Goal: Information Seeking & Learning: Learn about a topic

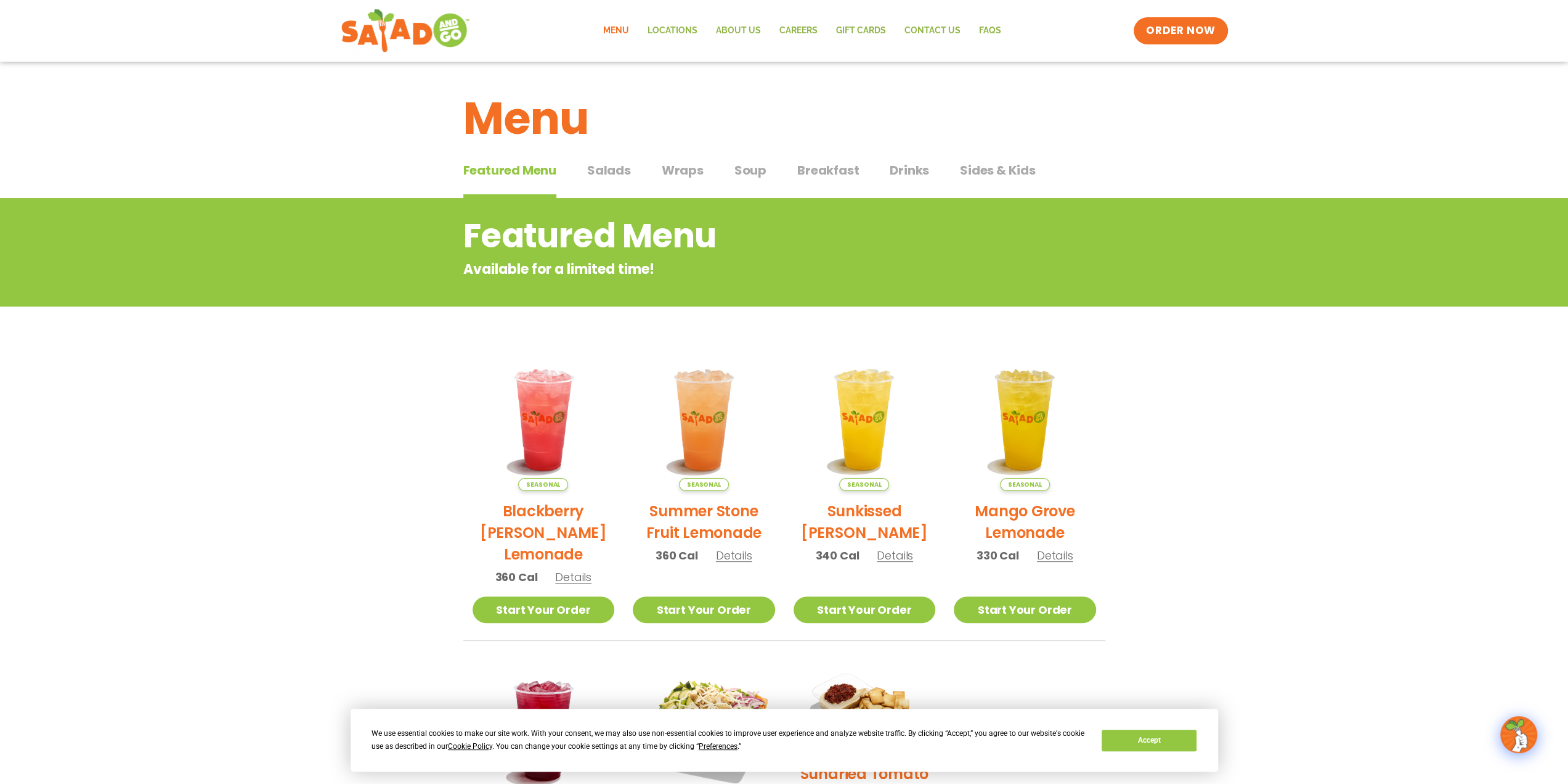
click at [814, 174] on span "Breakfast" at bounding box center [828, 170] width 62 height 19
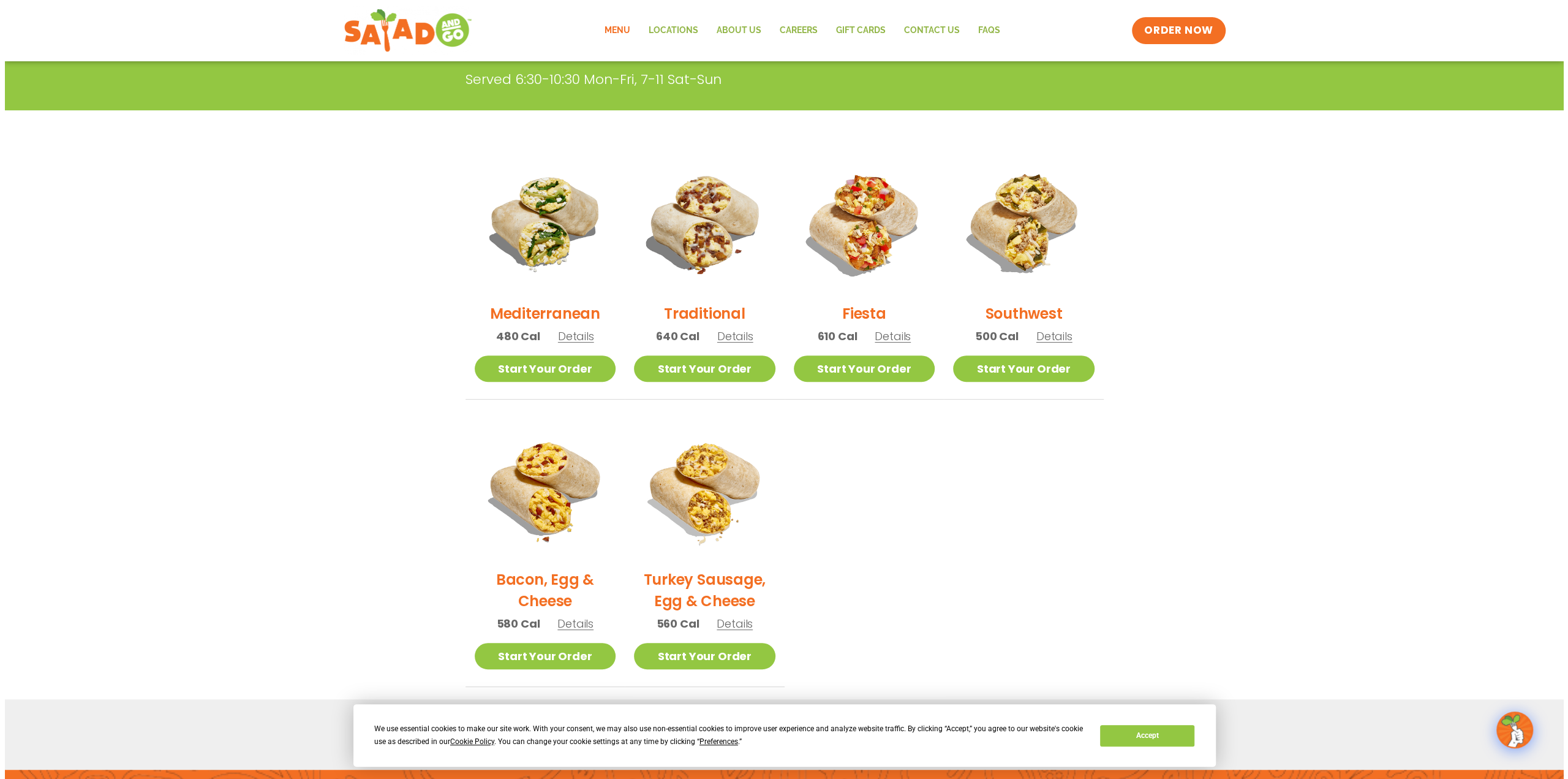
scroll to position [245, 0]
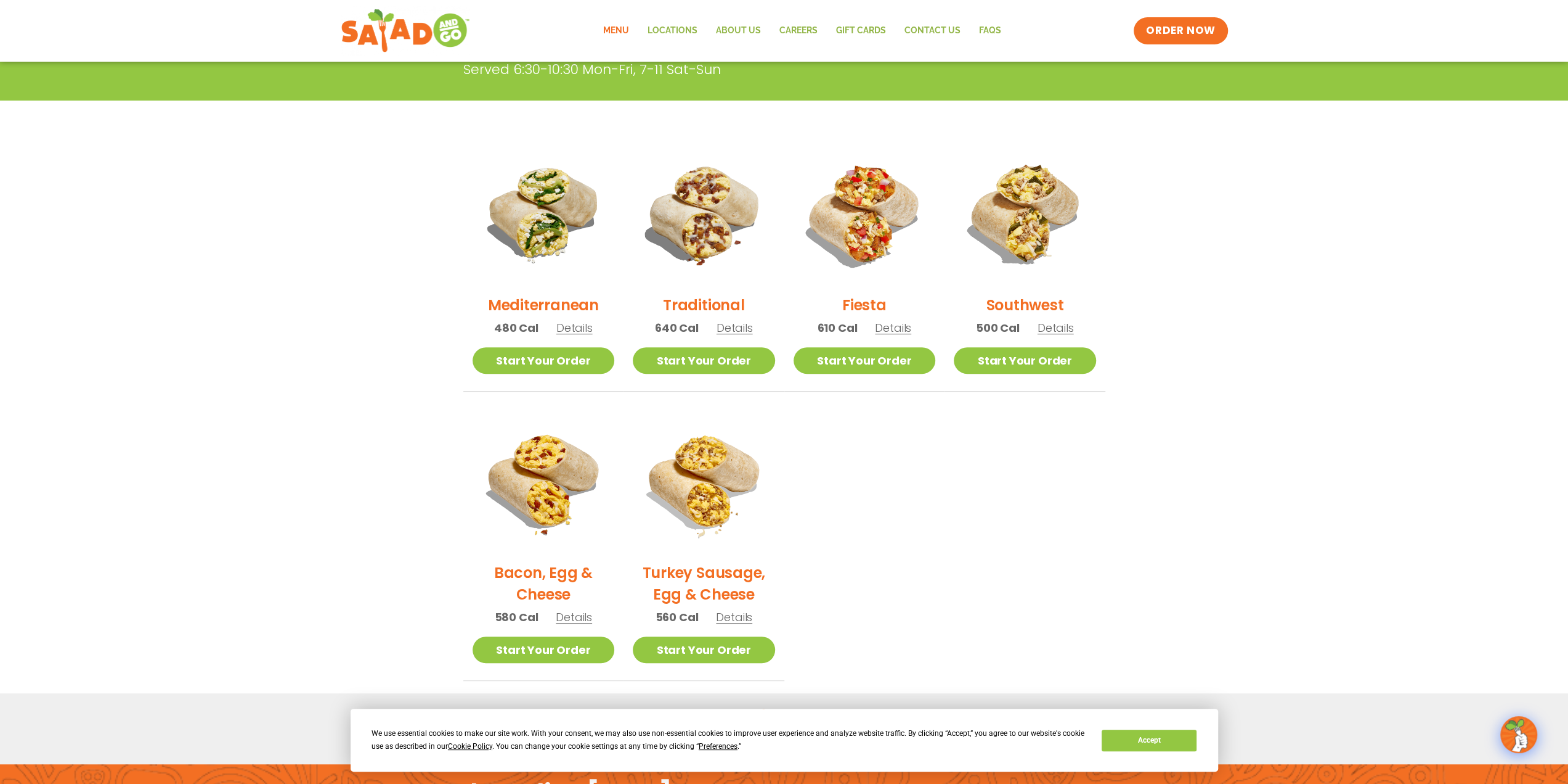
click at [726, 328] on span "Details" at bounding box center [734, 327] width 37 height 15
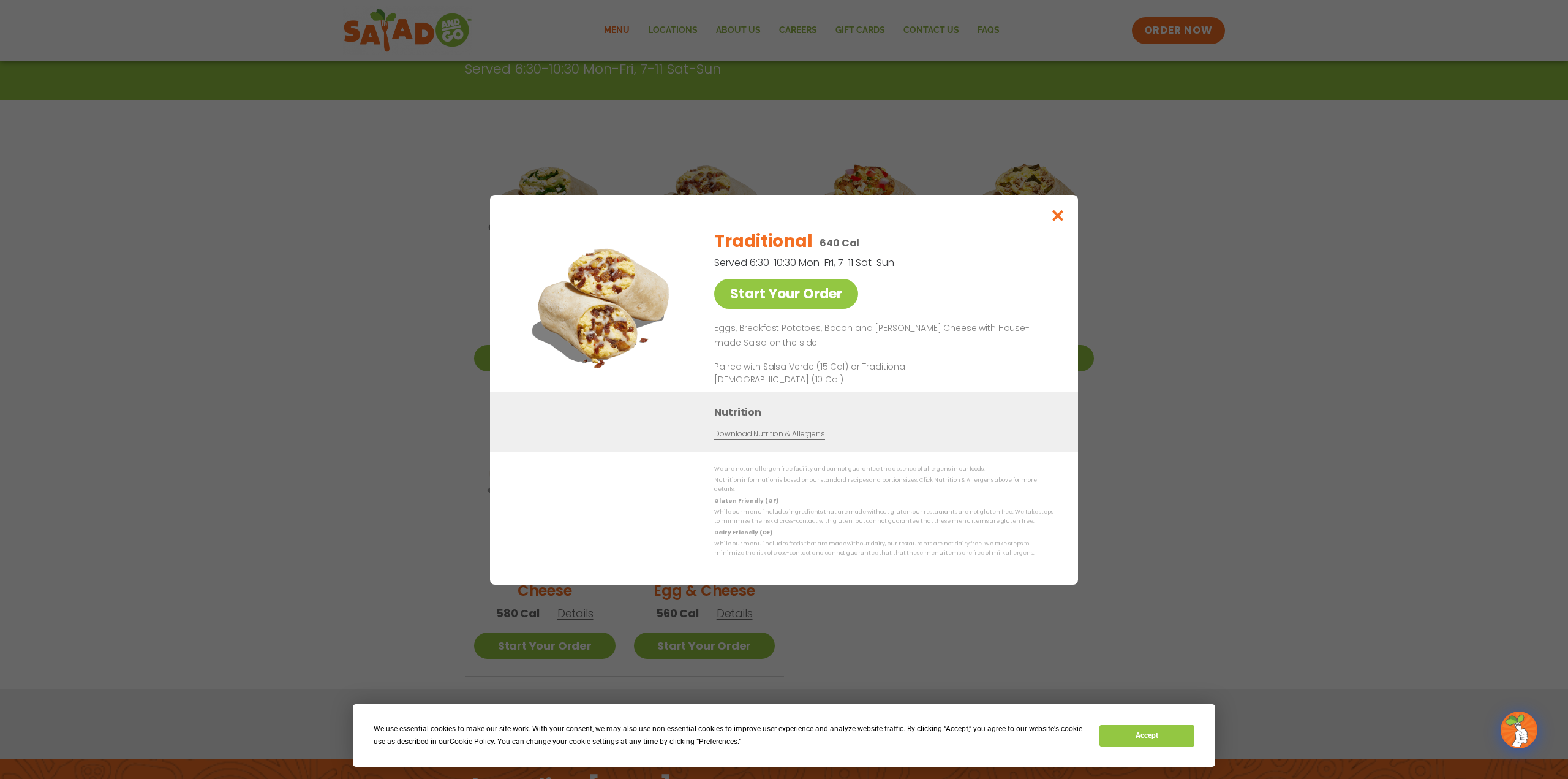
click at [349, 322] on div "Start Your Order Traditional 640 Cal Served 6:30-10:30 Mon-Fri, 7-11 Sat-Sun St…" at bounding box center [784, 390] width 1568 height 779
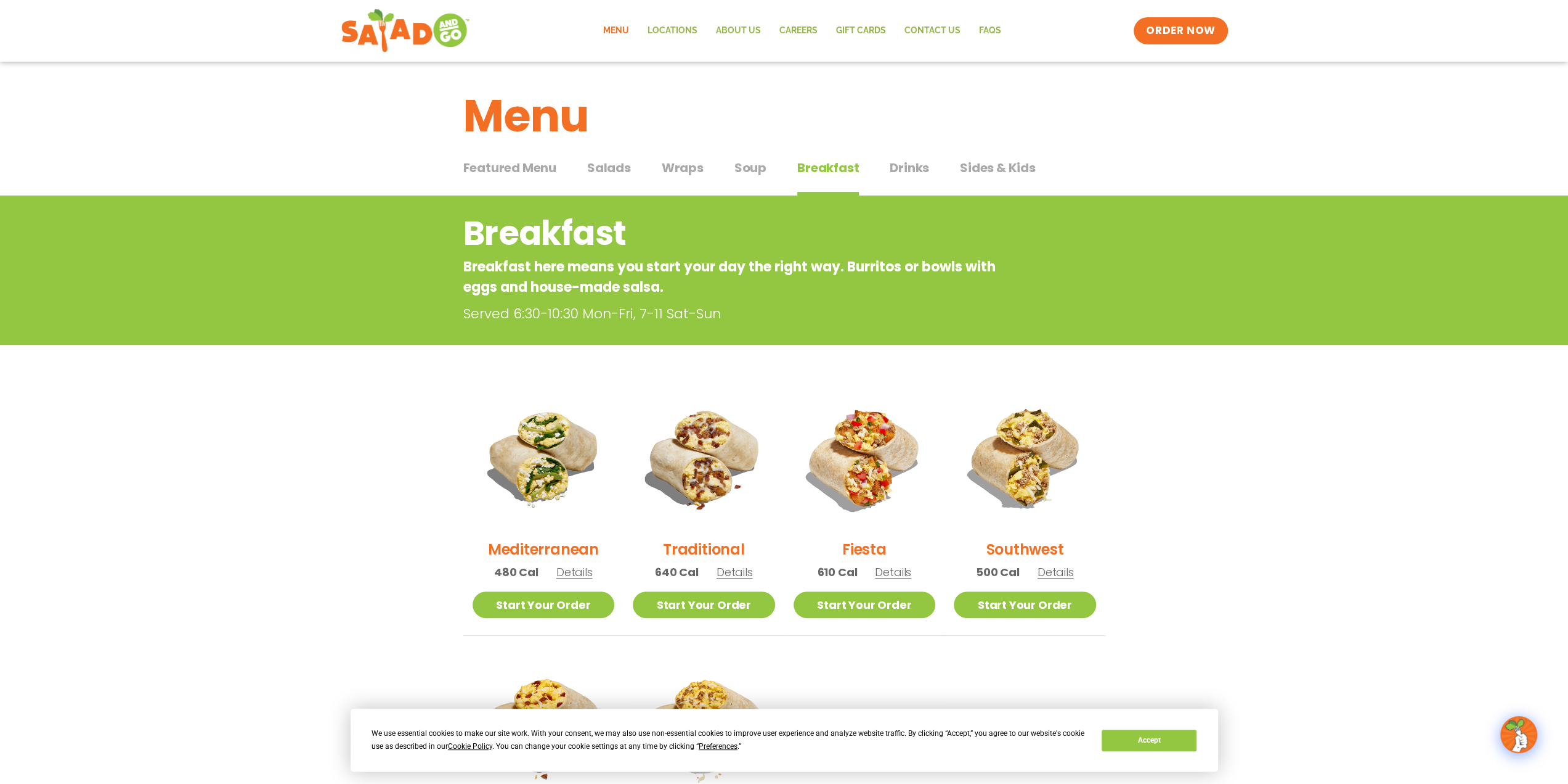
scroll to position [0, 0]
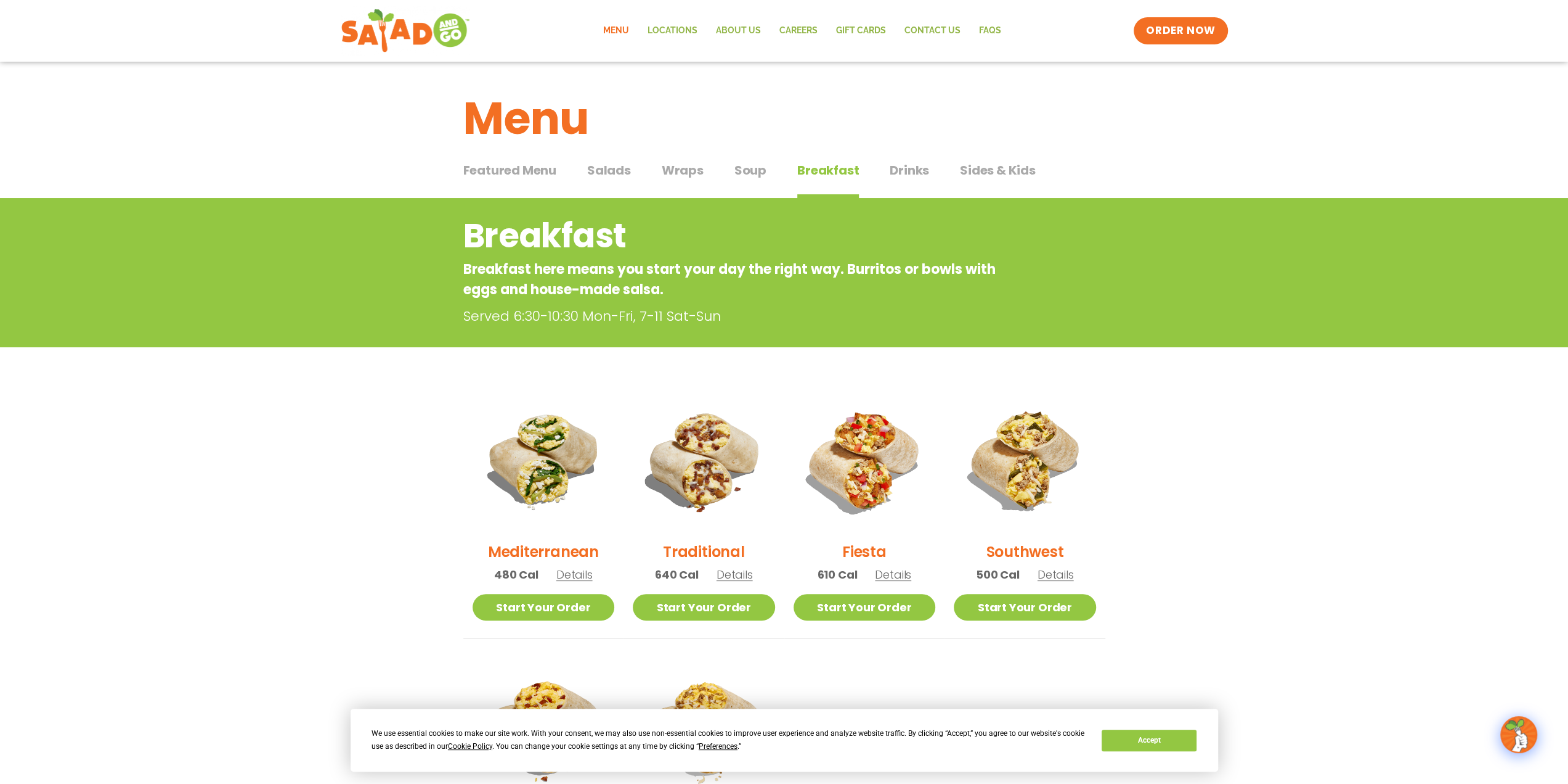
click at [902, 171] on span "Drinks" at bounding box center [909, 170] width 39 height 19
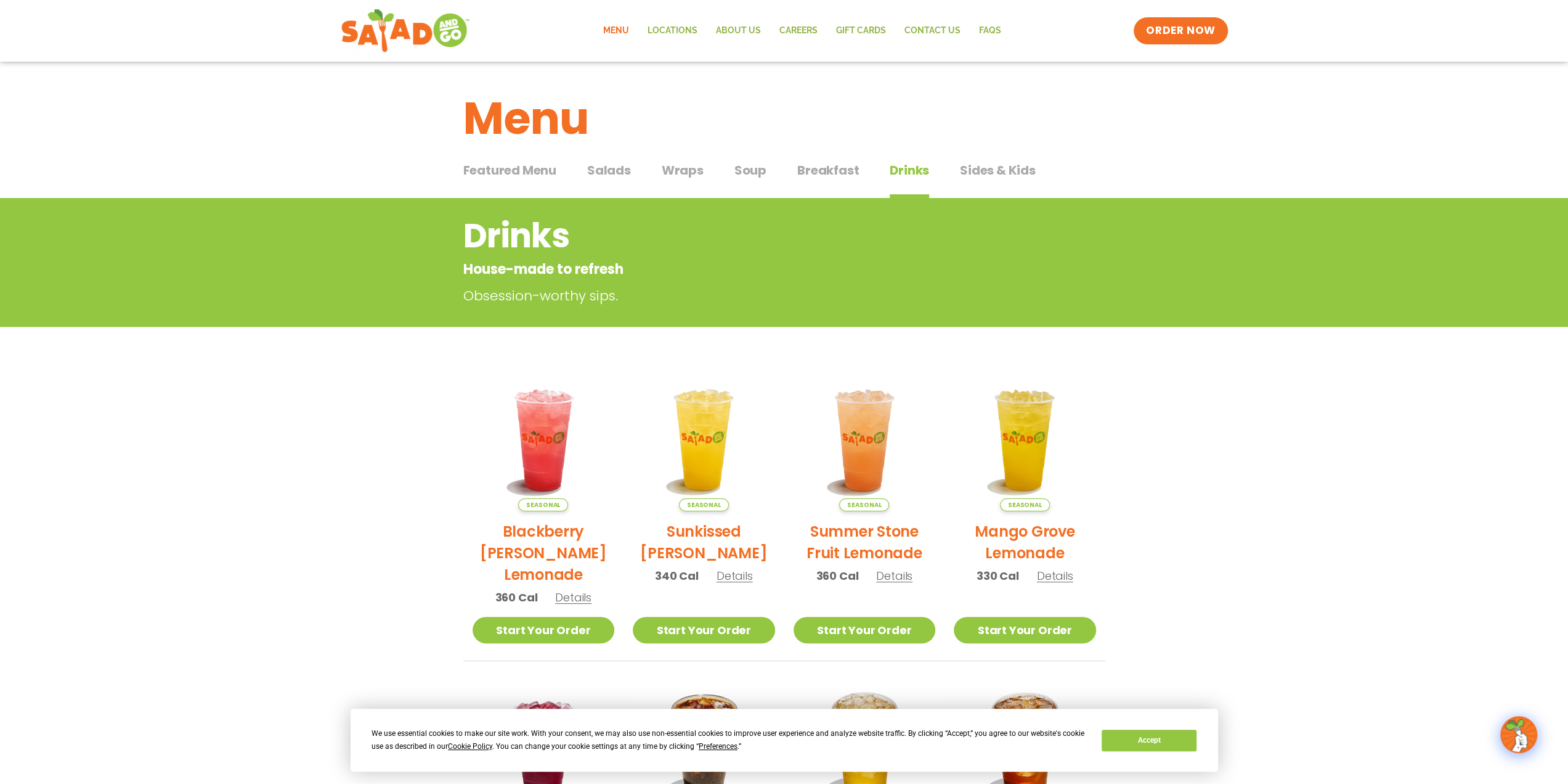
click at [825, 177] on span "Breakfast" at bounding box center [828, 170] width 62 height 19
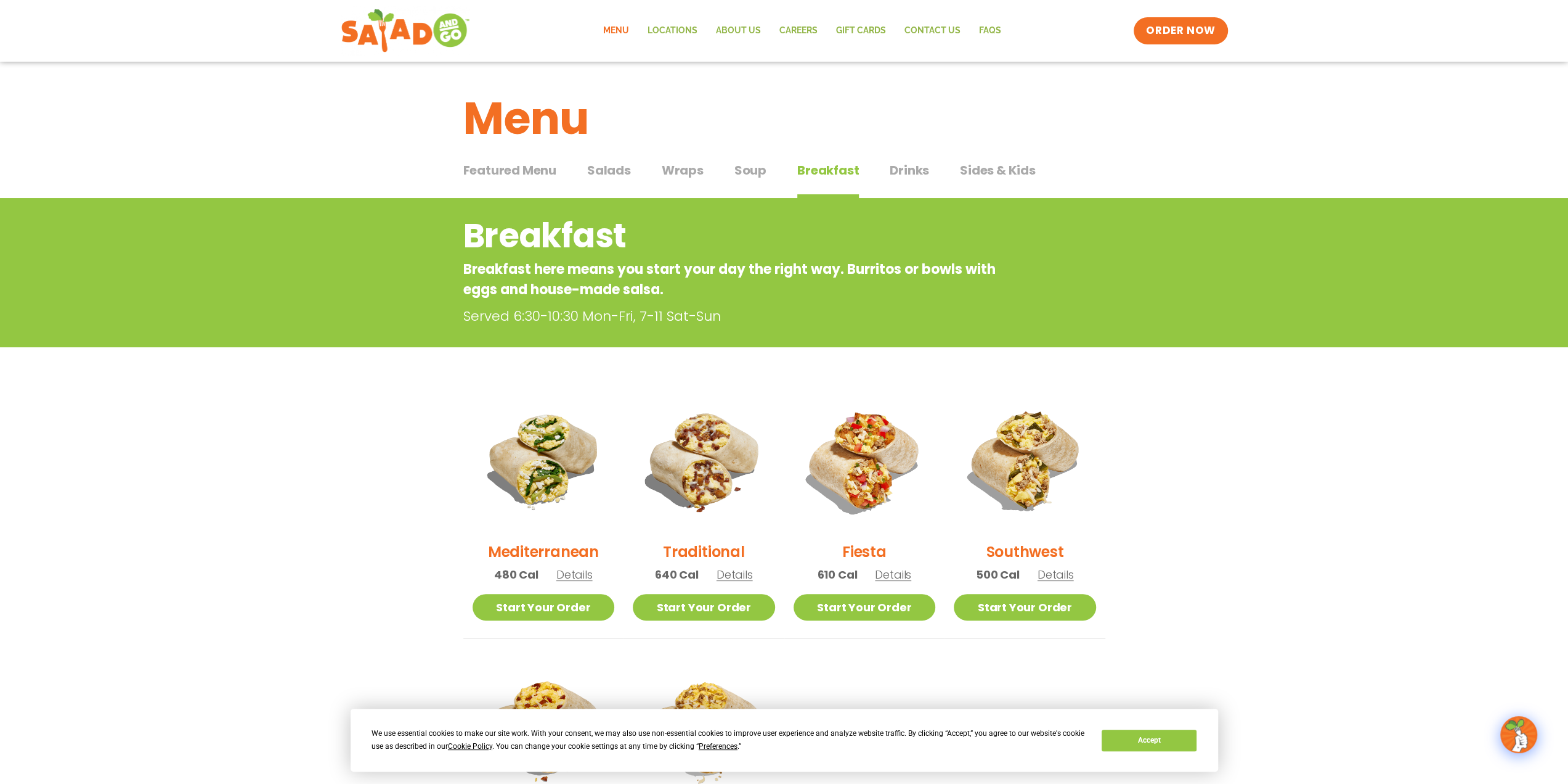
click at [734, 572] on span "Details" at bounding box center [734, 574] width 37 height 15
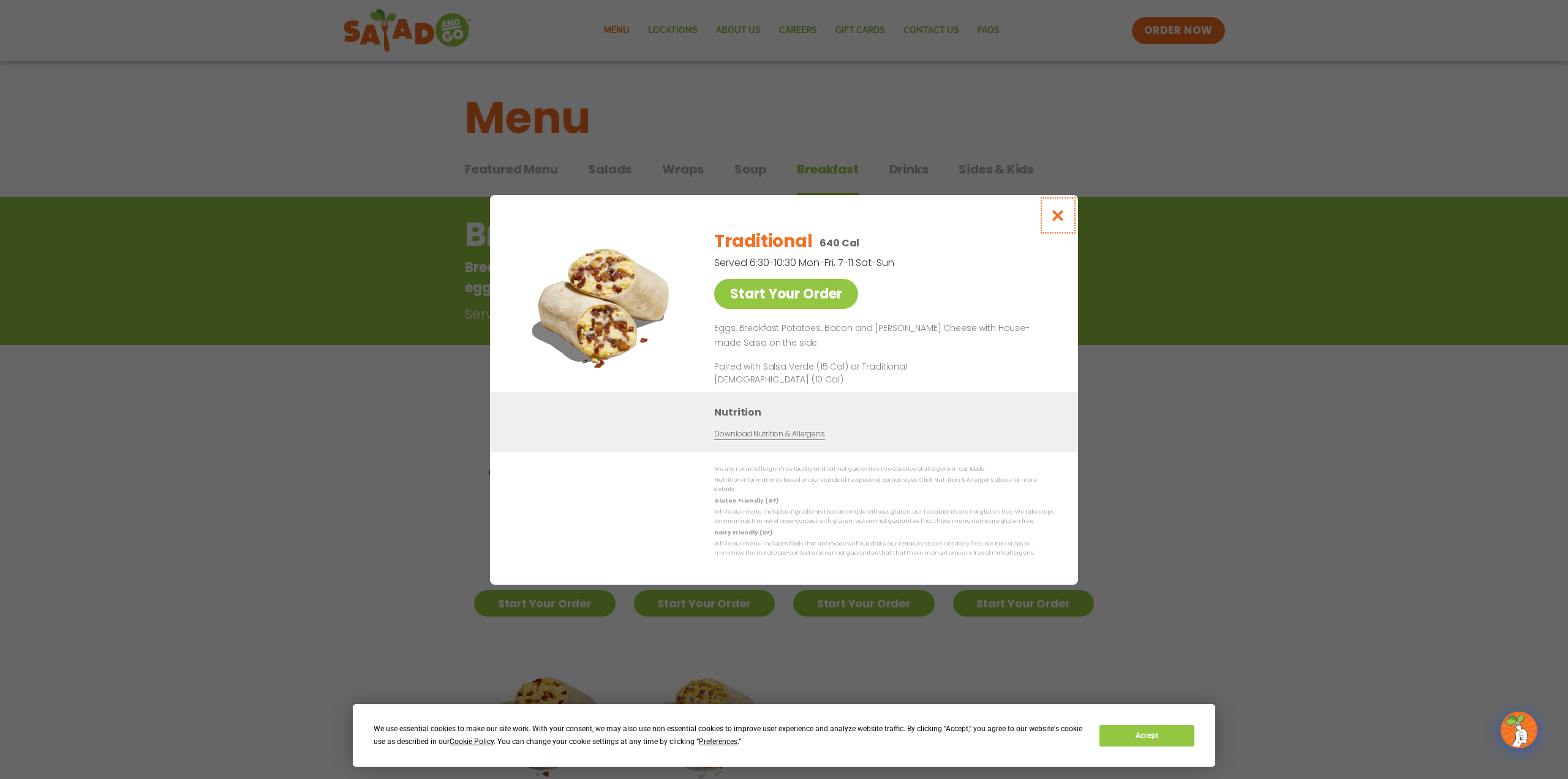
click at [1060, 219] on icon "Close modal" at bounding box center [1057, 215] width 15 height 13
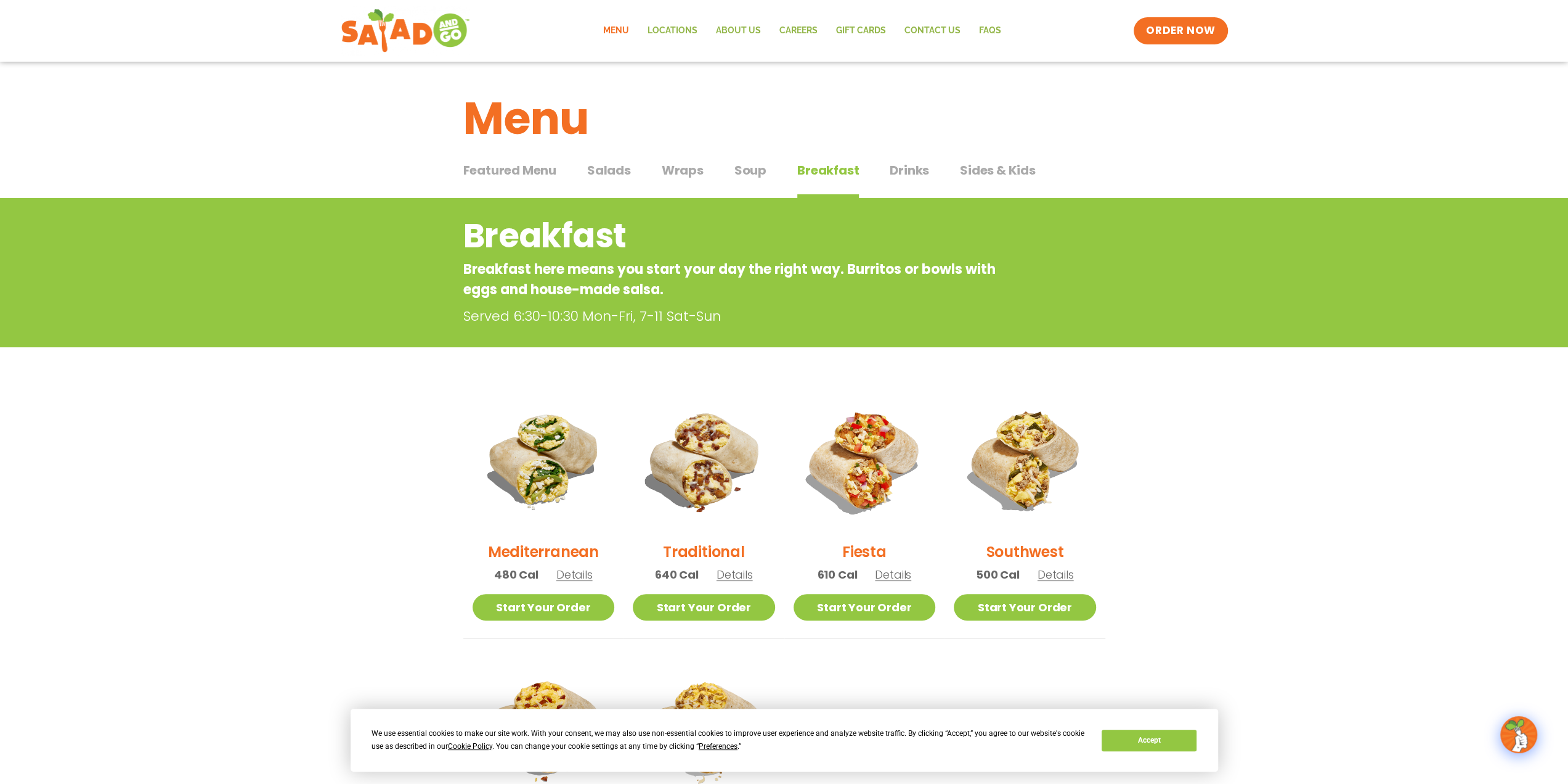
click at [905, 171] on span "Drinks" at bounding box center [909, 170] width 39 height 19
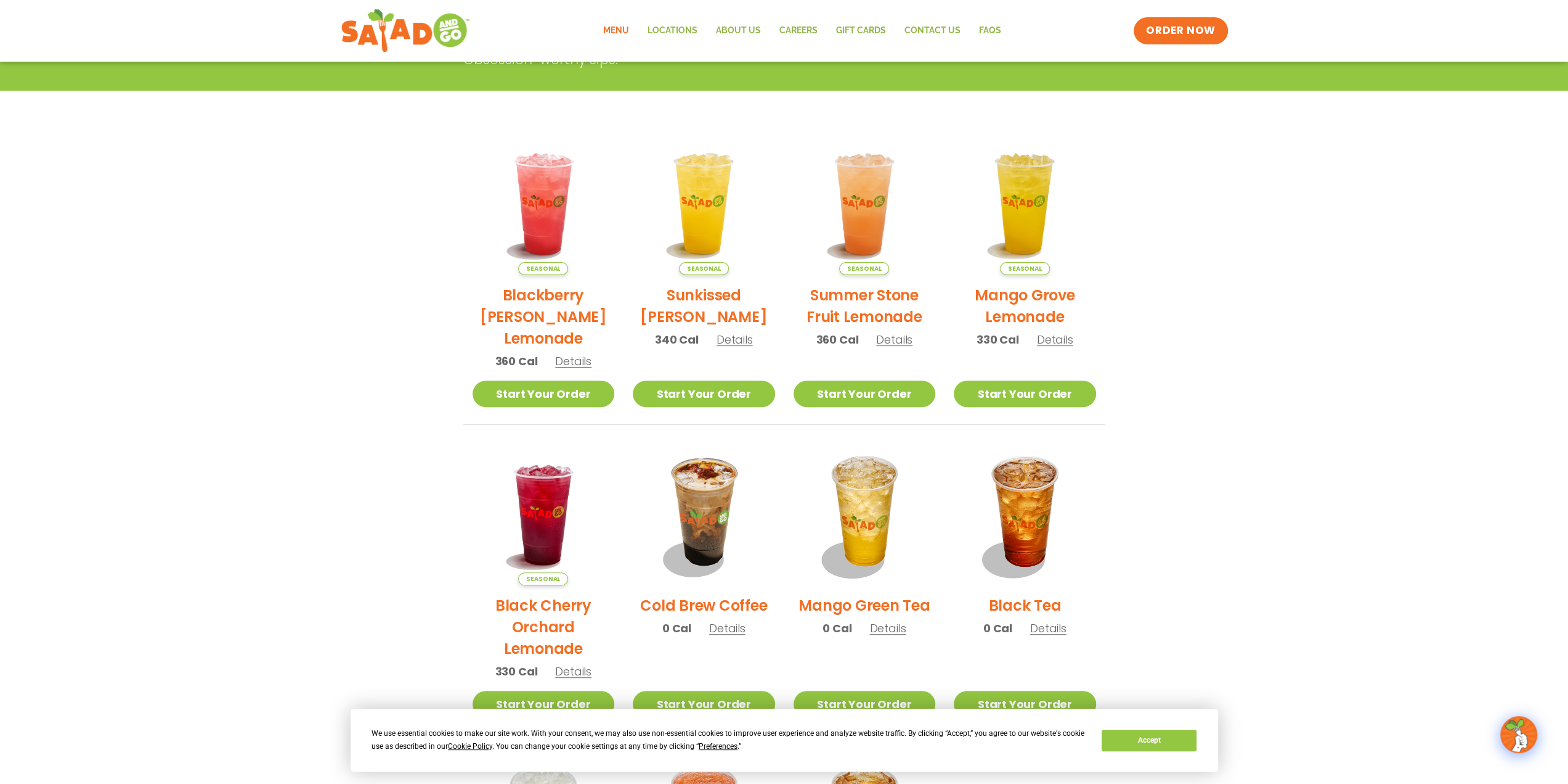
scroll to position [308, 0]
